Goal: Task Accomplishment & Management: Complete application form

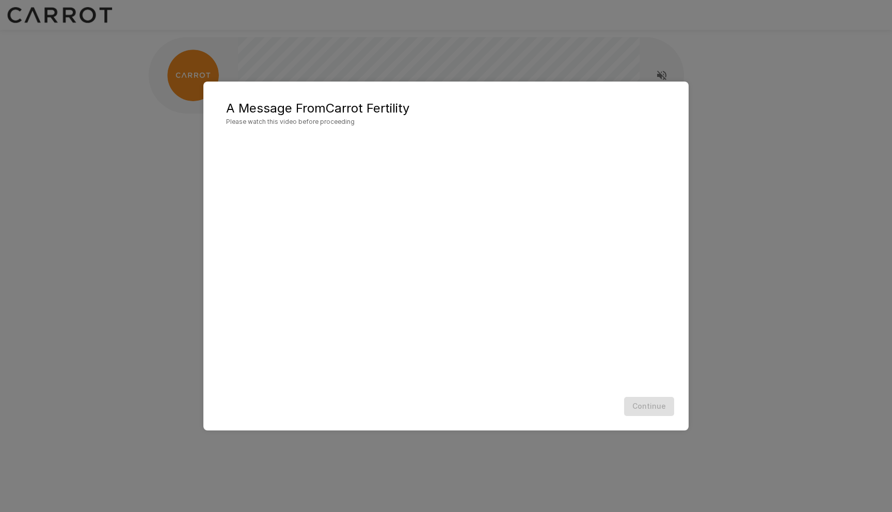
scroll to position [1, 0]
click at [557, 89] on div "A Message From Carrot Fertility Please watch this video before proceeding Conti…" at bounding box center [445, 256] width 485 height 349
click at [661, 401] on button "Continue" at bounding box center [649, 406] width 50 height 19
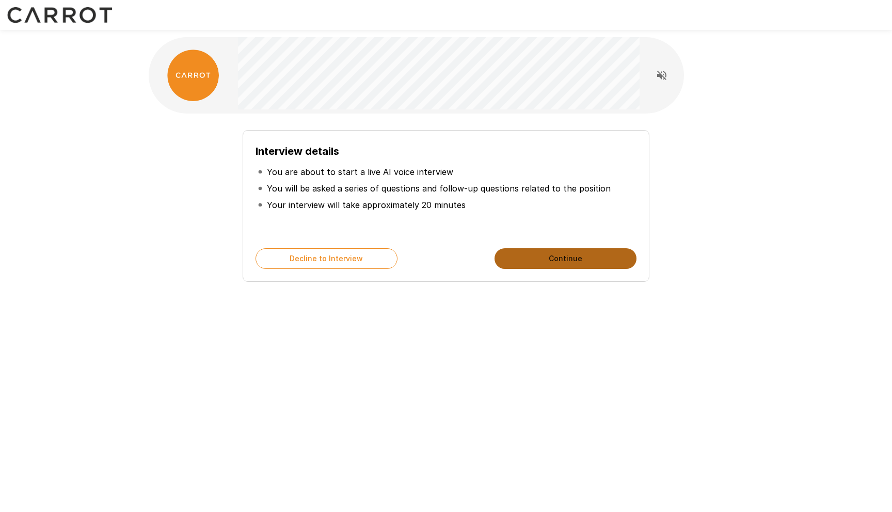
click at [527, 264] on button "Continue" at bounding box center [566, 258] width 142 height 21
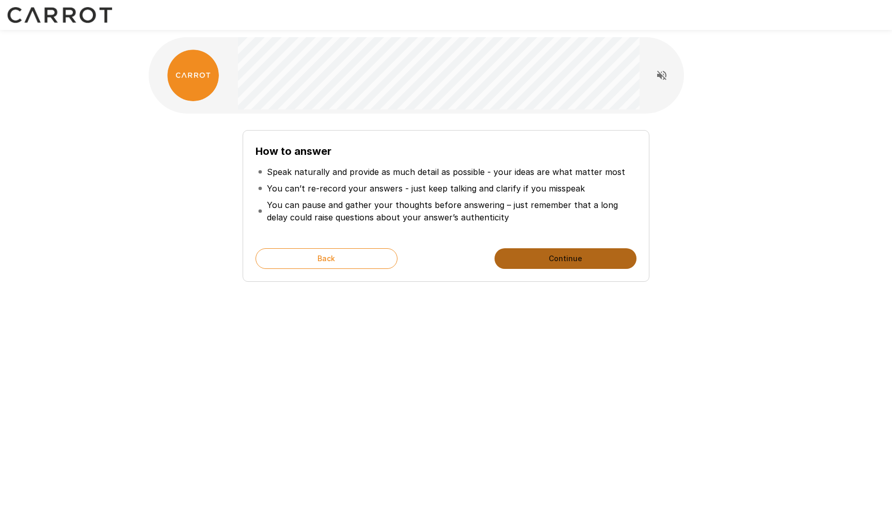
click at [584, 258] on button "Continue" at bounding box center [566, 258] width 142 height 21
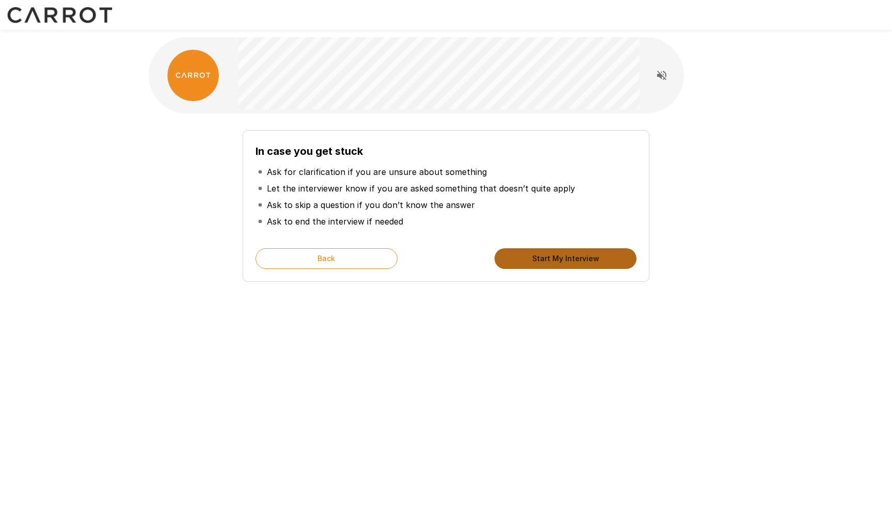
click at [583, 256] on button "Start My Interview" at bounding box center [566, 258] width 142 height 21
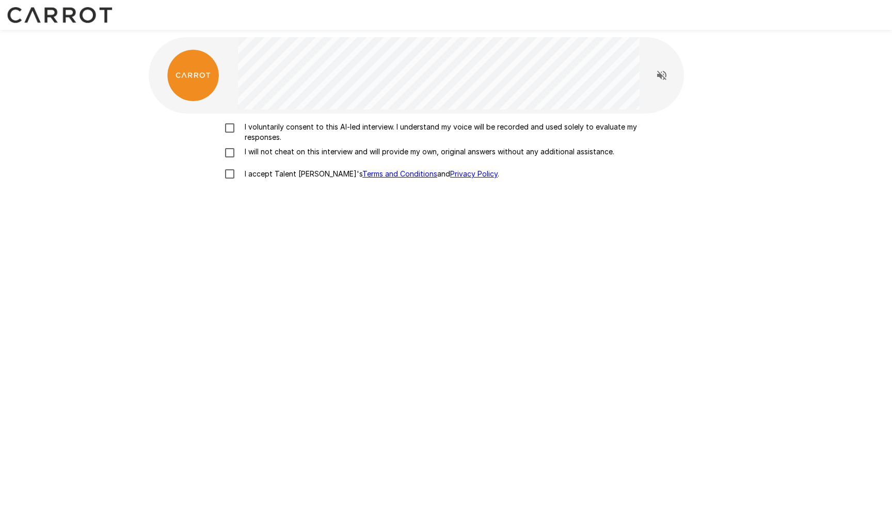
click at [243, 131] on p "I voluntarily consent to this AI-led interview. I understand my voice will be r…" at bounding box center [457, 132] width 433 height 21
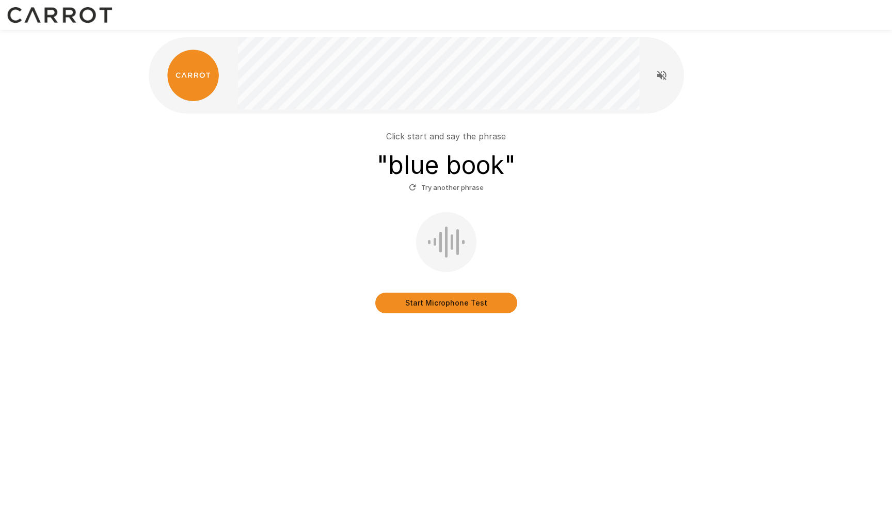
click at [445, 307] on button "Start Microphone Test" at bounding box center [446, 303] width 142 height 21
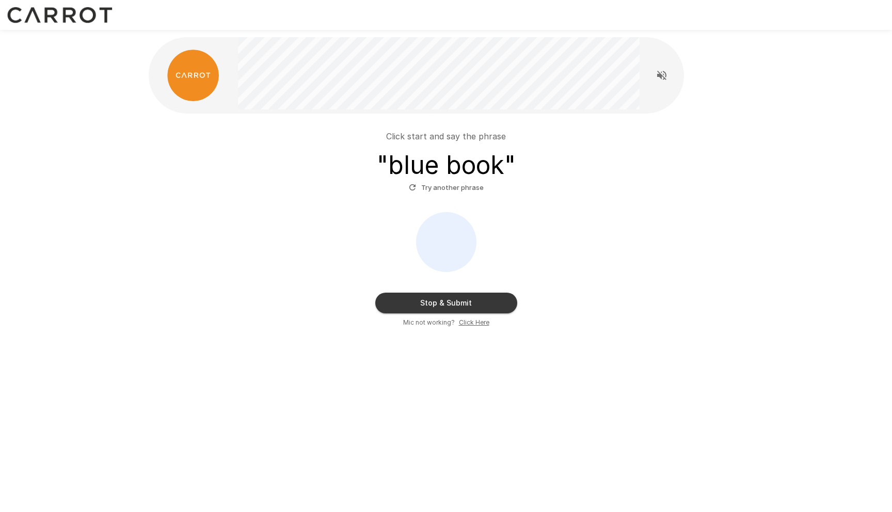
click at [479, 306] on button "Stop & Submit" at bounding box center [446, 303] width 142 height 21
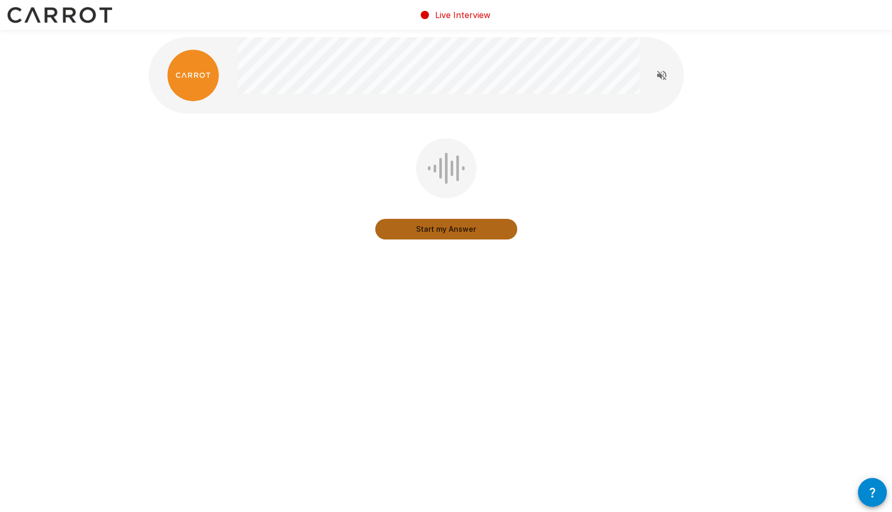
click at [419, 233] on button "Start my Answer" at bounding box center [446, 229] width 142 height 21
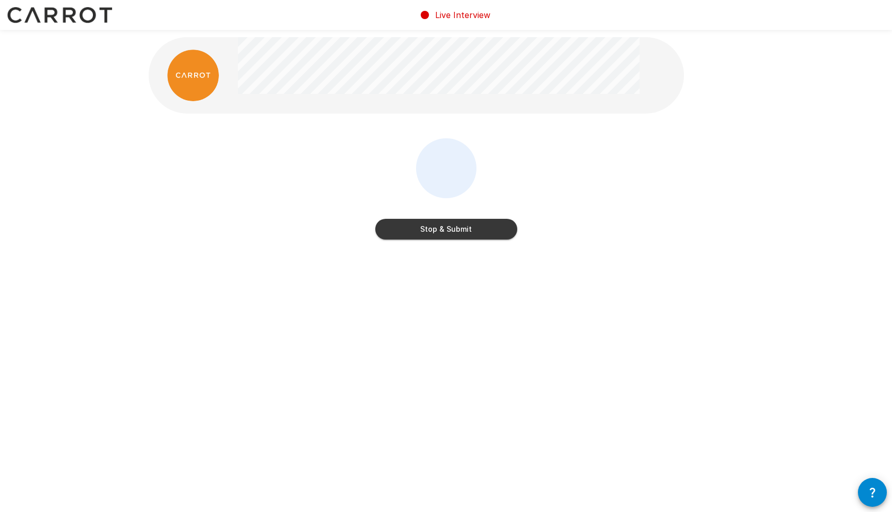
click at [503, 225] on button "Stop & Submit" at bounding box center [446, 229] width 142 height 21
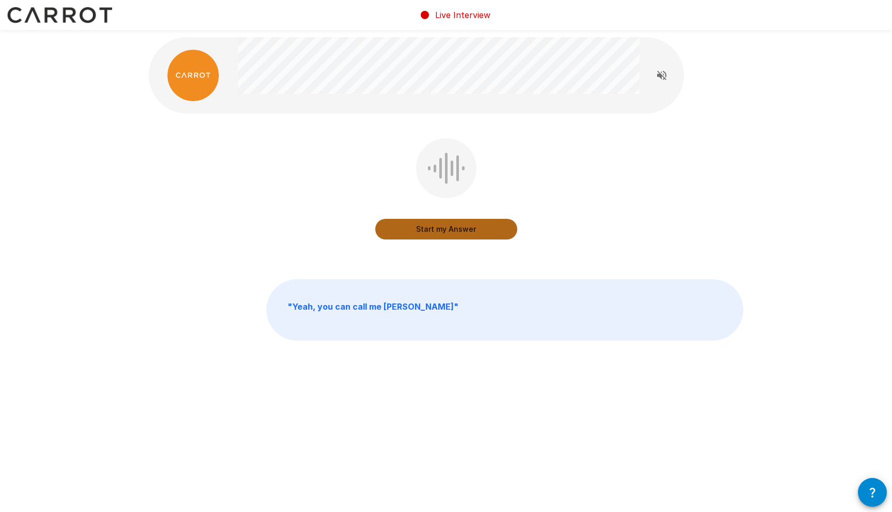
click at [503, 225] on button "Start my Answer" at bounding box center [446, 229] width 142 height 21
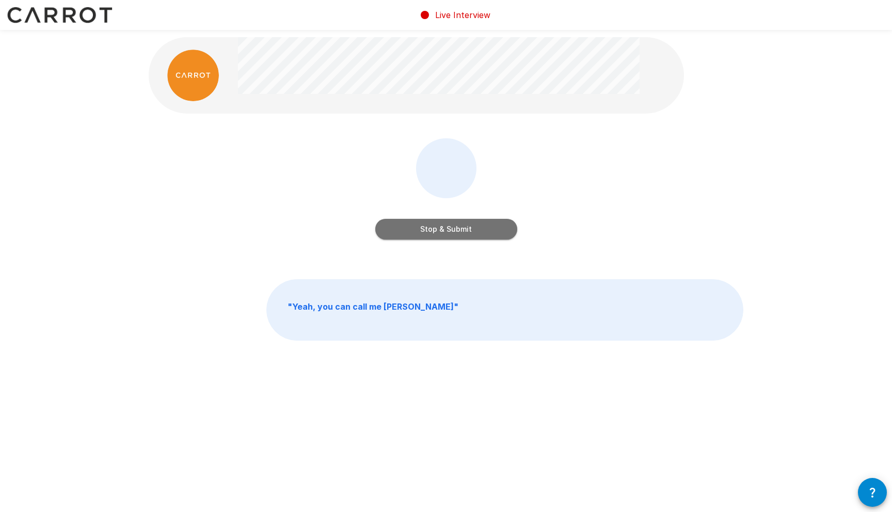
click at [456, 226] on button "Stop & Submit" at bounding box center [446, 229] width 142 height 21
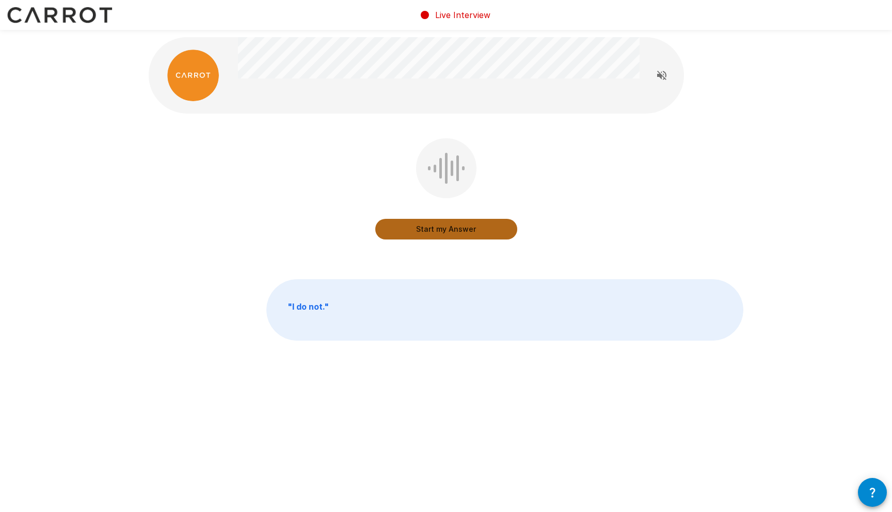
click at [488, 228] on button "Start my Answer" at bounding box center [446, 229] width 142 height 21
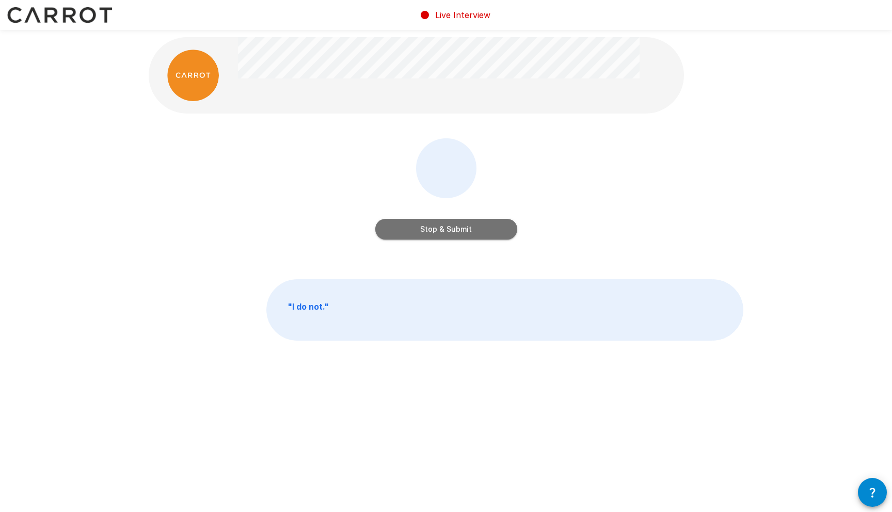
click at [473, 223] on button "Stop & Submit" at bounding box center [446, 229] width 142 height 21
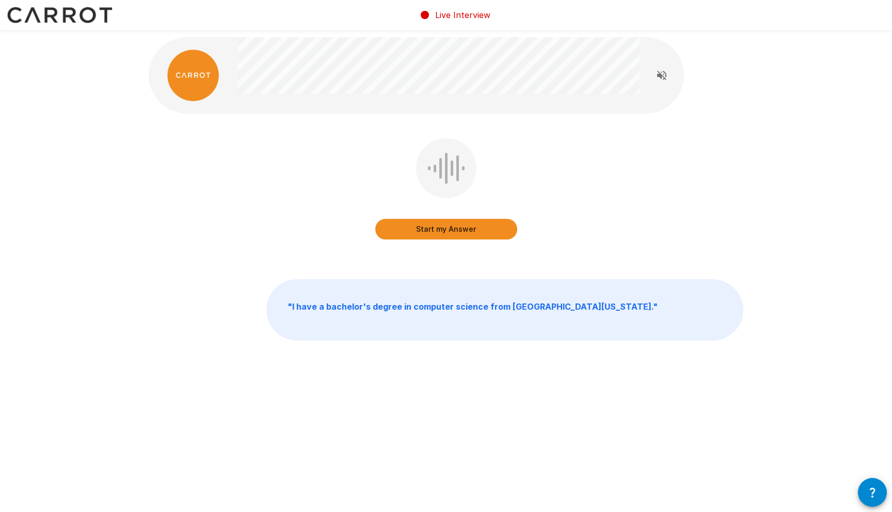
click at [475, 234] on button "Start my Answer" at bounding box center [446, 229] width 142 height 21
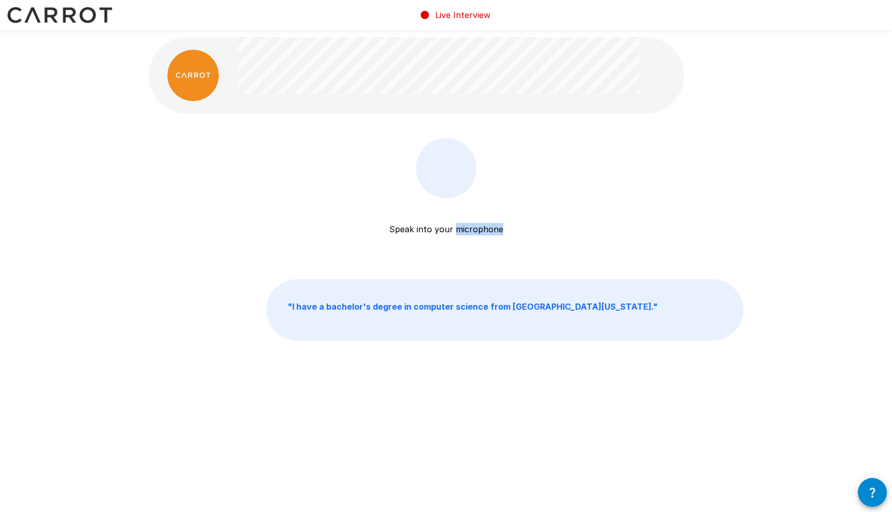
click at [475, 234] on p "Speak into your microphone" at bounding box center [446, 216] width 114 height 37
click at [509, 226] on button "Stop & Submit" at bounding box center [446, 229] width 142 height 21
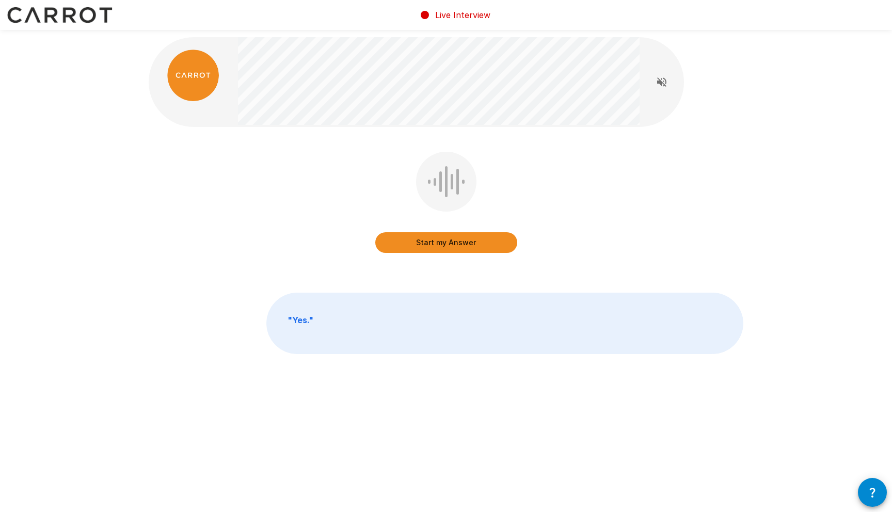
click at [471, 240] on button "Start my Answer" at bounding box center [446, 242] width 142 height 21
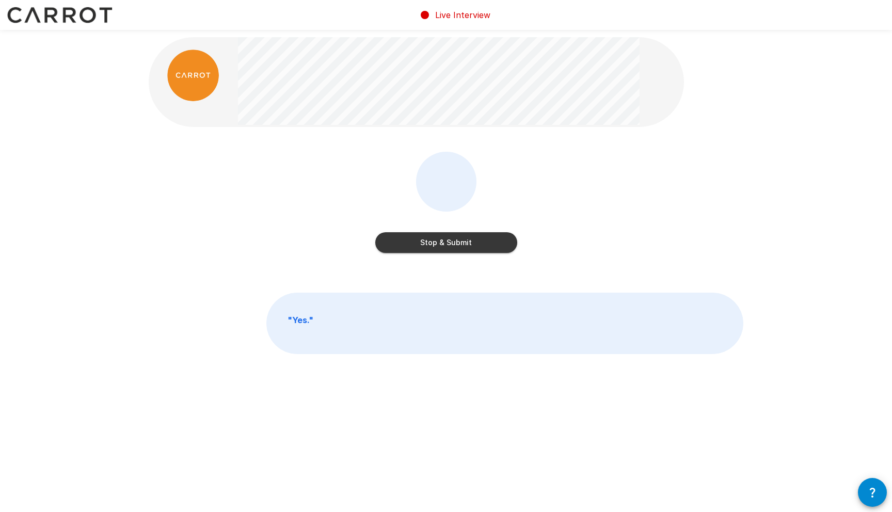
click at [448, 236] on button "Stop & Submit" at bounding box center [446, 242] width 142 height 21
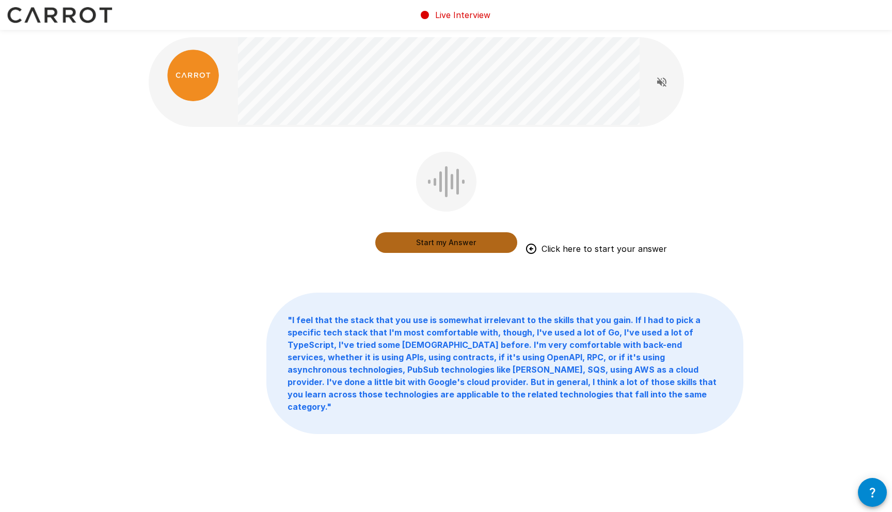
click at [439, 243] on button "Start my Answer" at bounding box center [446, 242] width 142 height 21
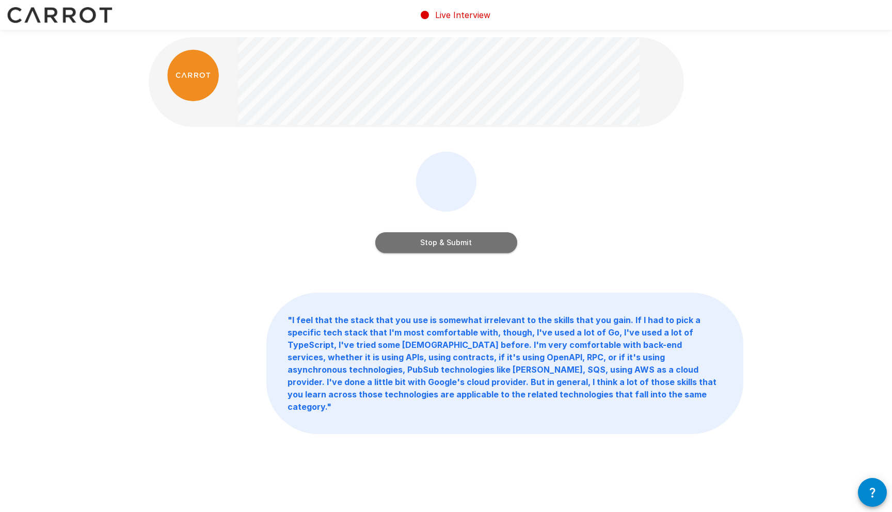
click at [462, 246] on button "Stop & Submit" at bounding box center [446, 242] width 142 height 21
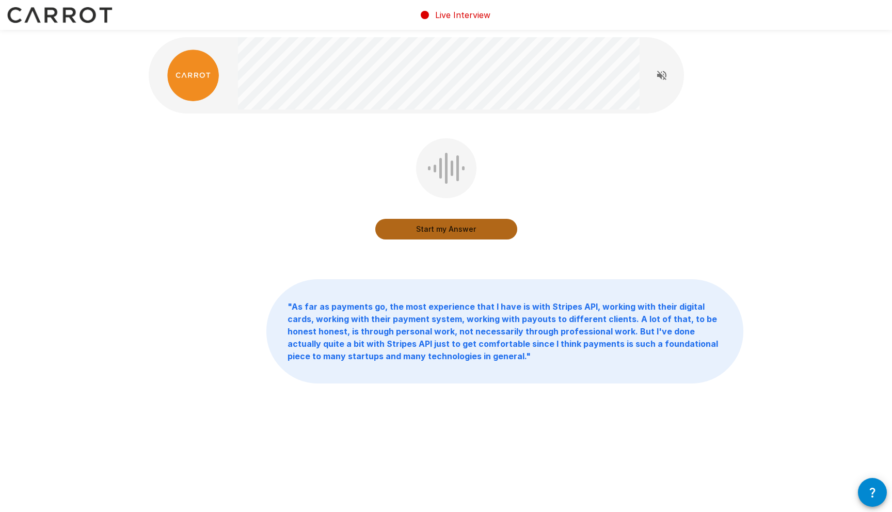
click at [433, 226] on button "Start my Answer" at bounding box center [446, 229] width 142 height 21
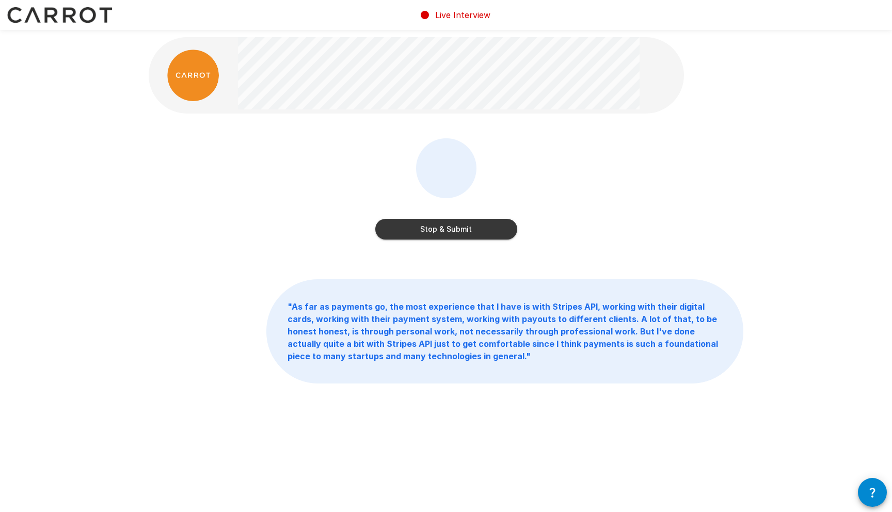
click at [495, 230] on button "Stop & Submit" at bounding box center [446, 229] width 142 height 21
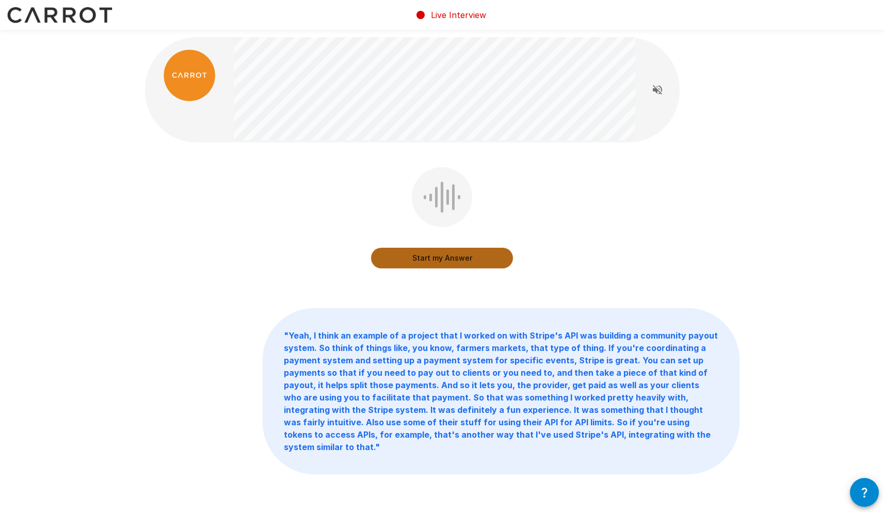
click at [458, 258] on button "Start my Answer" at bounding box center [442, 258] width 142 height 21
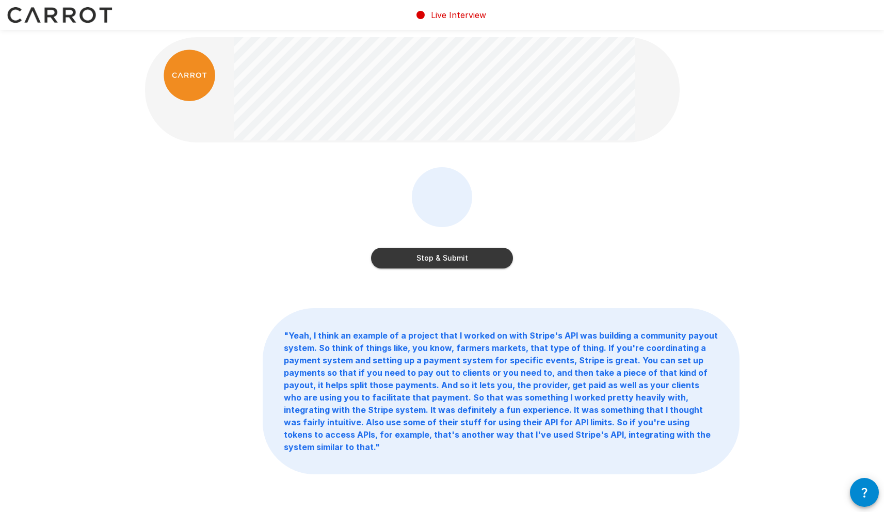
click at [477, 260] on button "Stop & Submit" at bounding box center [442, 258] width 142 height 21
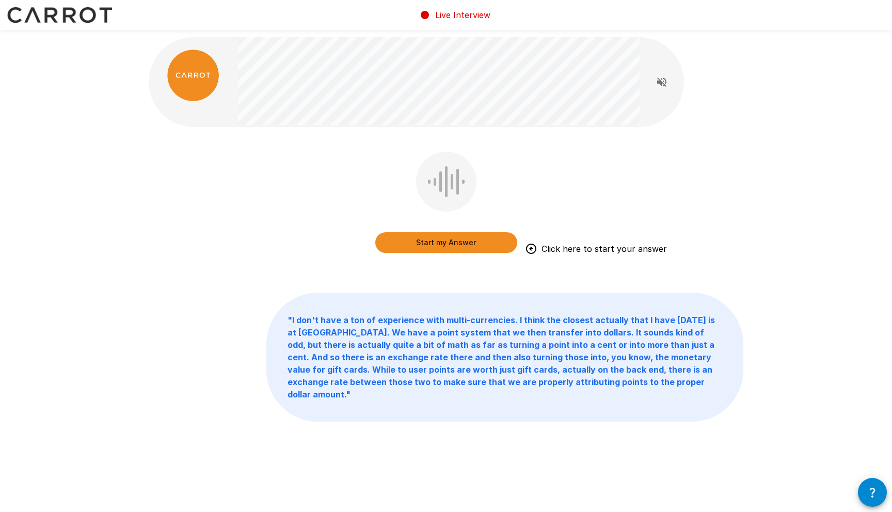
click at [497, 243] on button "Start my Answer" at bounding box center [446, 242] width 142 height 21
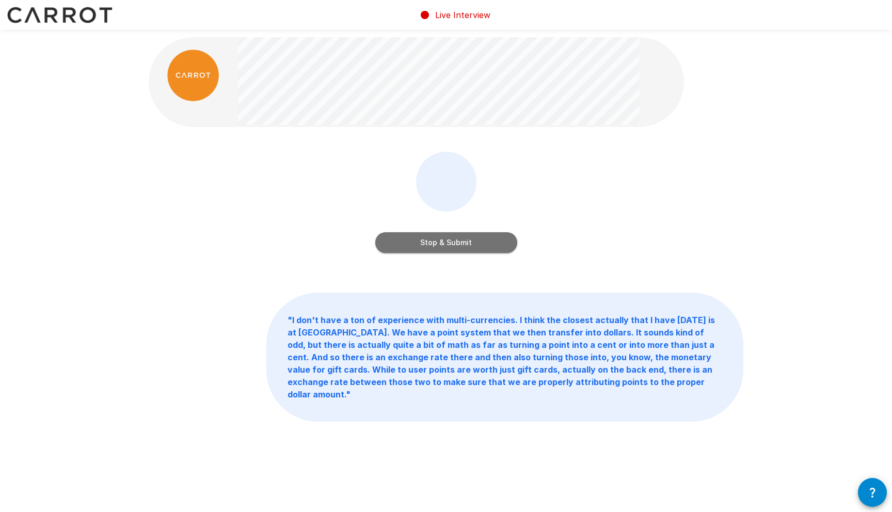
click at [474, 232] on button "Stop & Submit" at bounding box center [446, 242] width 142 height 21
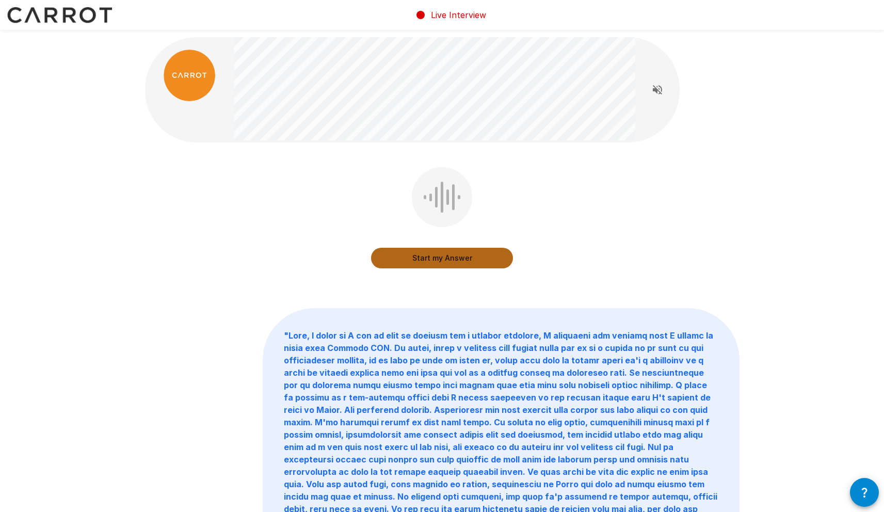
click at [444, 261] on button "Start my Answer" at bounding box center [442, 258] width 142 height 21
click at [462, 261] on button "Stop & Submit" at bounding box center [442, 258] width 142 height 21
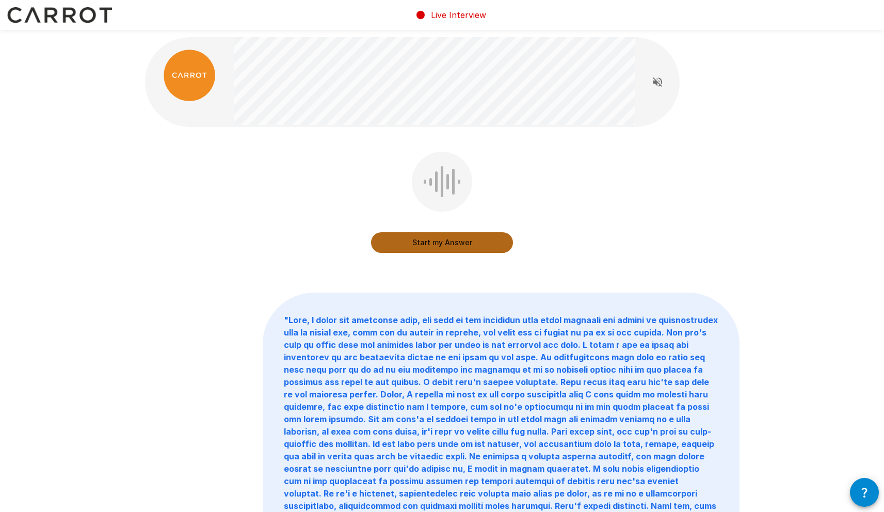
click at [400, 240] on button "Start my Answer" at bounding box center [442, 242] width 142 height 21
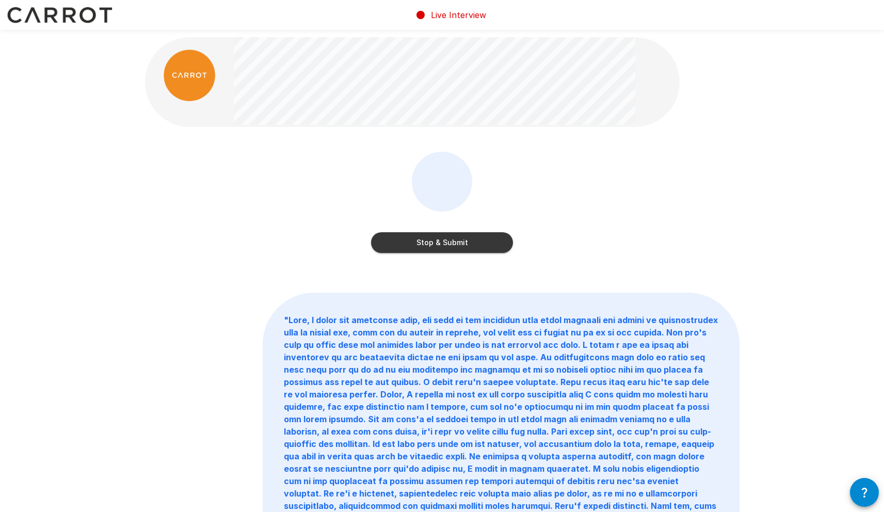
click at [419, 242] on button "Stop & Submit" at bounding box center [442, 242] width 142 height 21
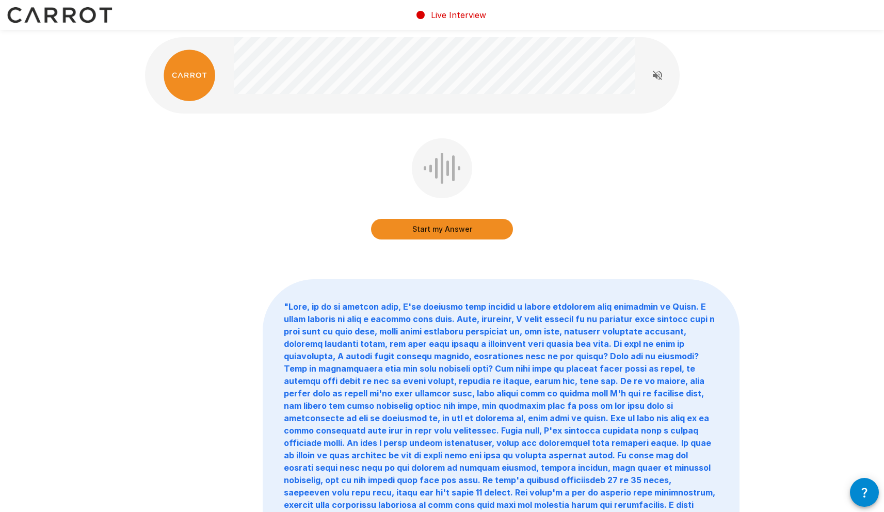
click at [455, 226] on button "Start my Answer" at bounding box center [442, 229] width 142 height 21
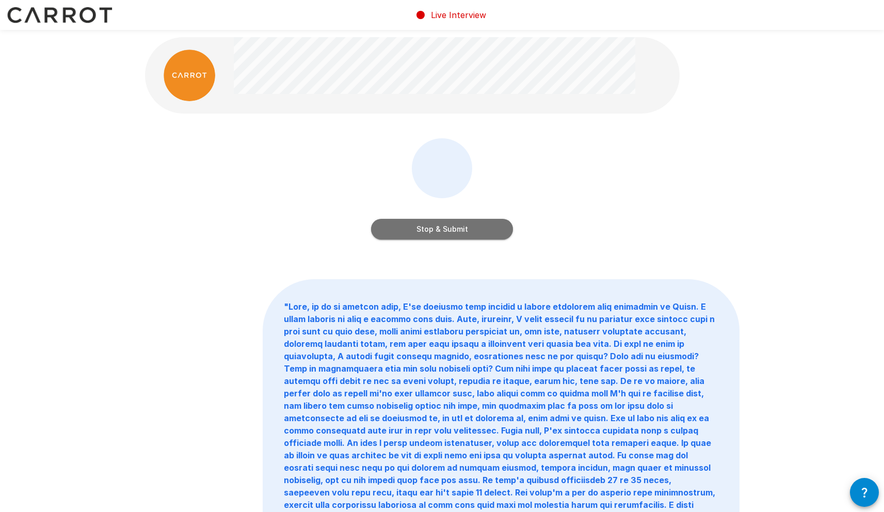
click at [495, 233] on button "Stop & Submit" at bounding box center [442, 229] width 142 height 21
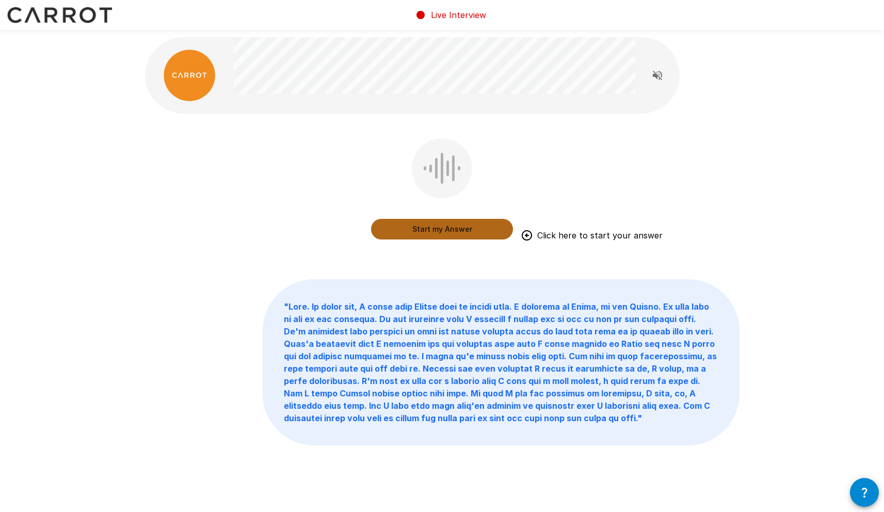
click at [457, 226] on button "Start my Answer" at bounding box center [442, 229] width 142 height 21
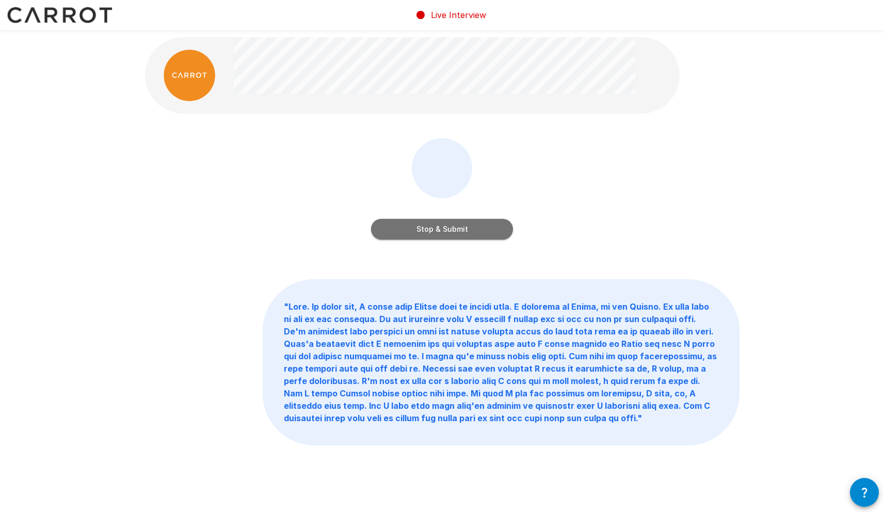
click at [485, 230] on button "Stop & Submit" at bounding box center [442, 229] width 142 height 21
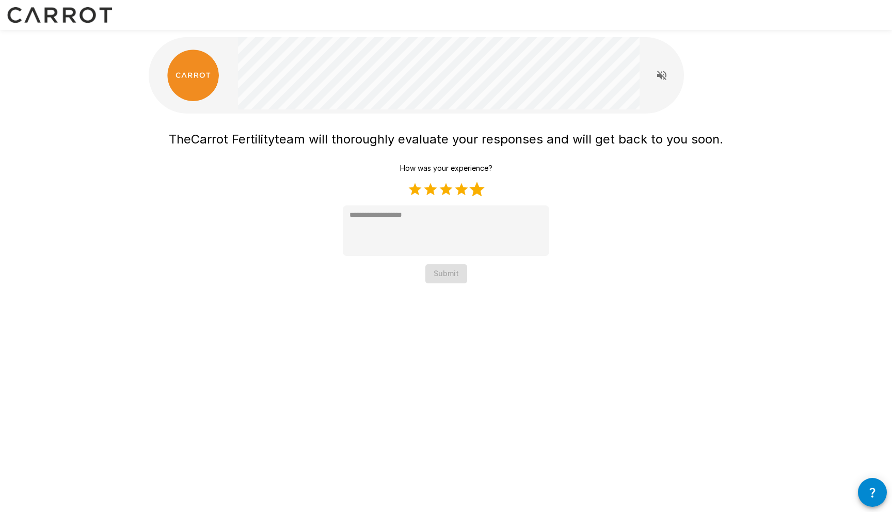
click at [475, 189] on label "5 Stars" at bounding box center [476, 189] width 15 height 15
type textarea "*"
click at [437, 275] on button "Submit" at bounding box center [446, 273] width 42 height 19
